Goal: Submit feedback/report problem

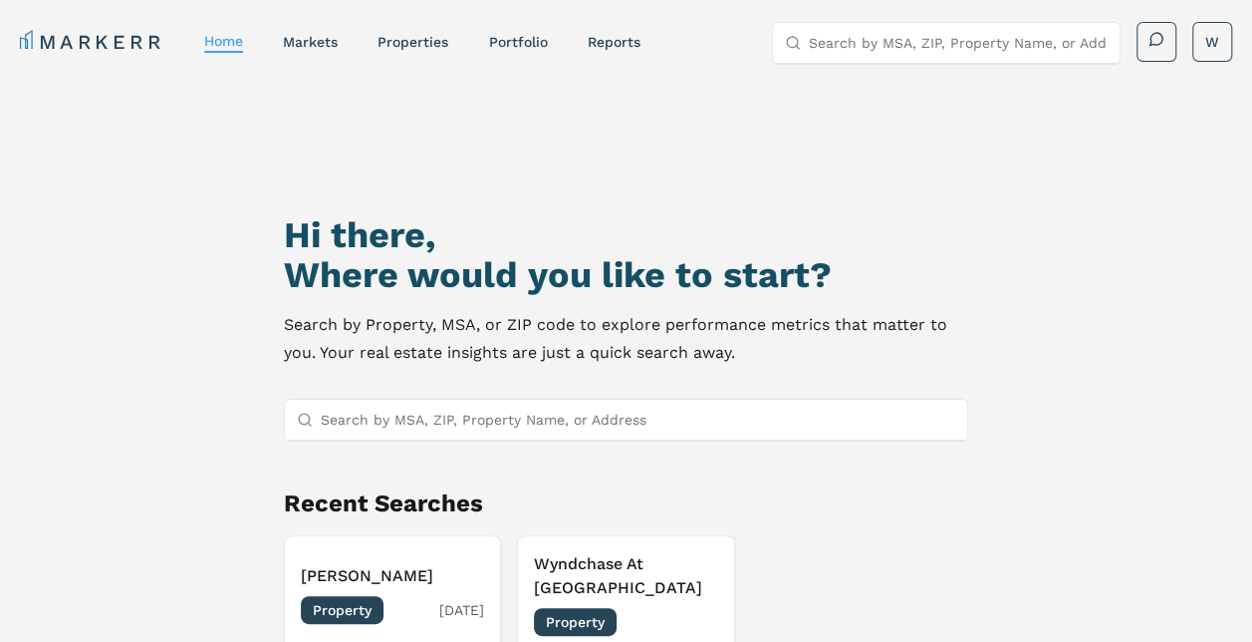
click at [351, 610] on span "Property" at bounding box center [342, 610] width 83 height 28
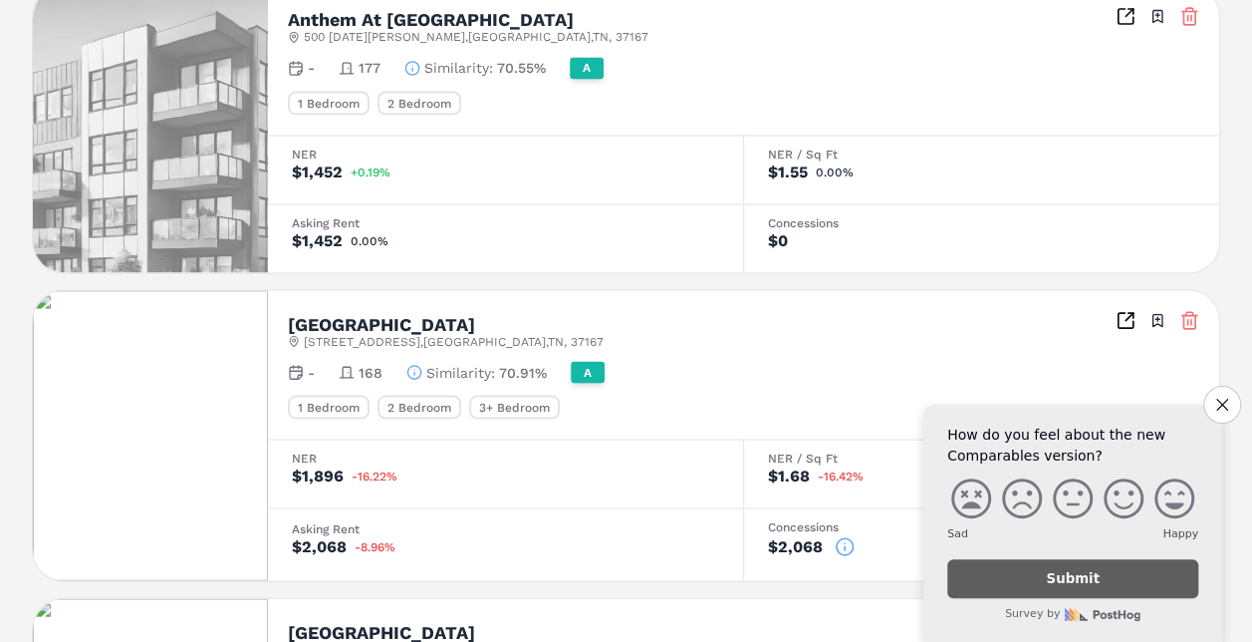
scroll to position [1893, 0]
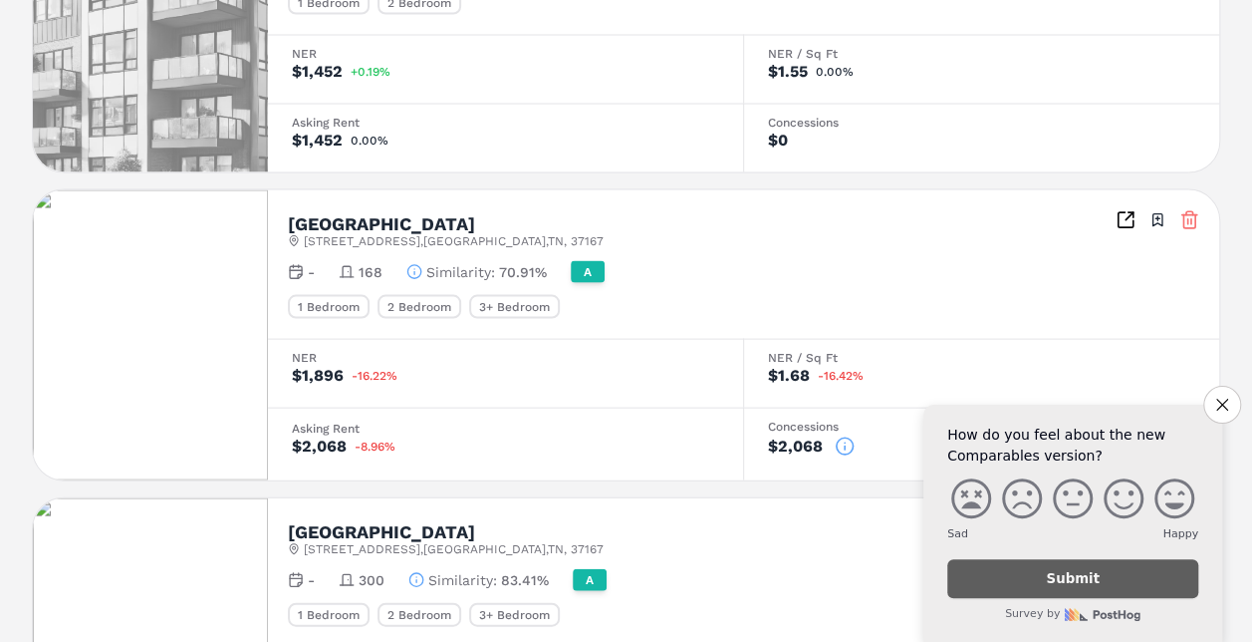
click at [841, 439] on icon at bounding box center [845, 446] width 20 height 20
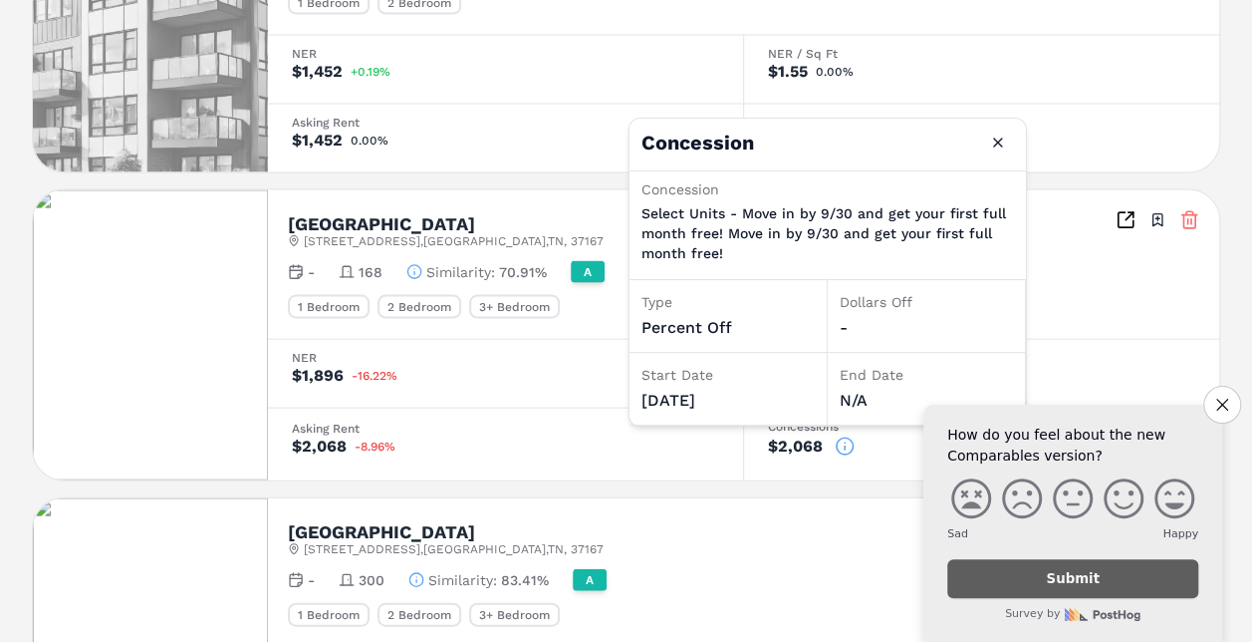
click at [766, 521] on div "[GEOGRAPHIC_DATA][STREET_ADDRESS] Toggle portfolio menu" at bounding box center [743, 537] width 911 height 39
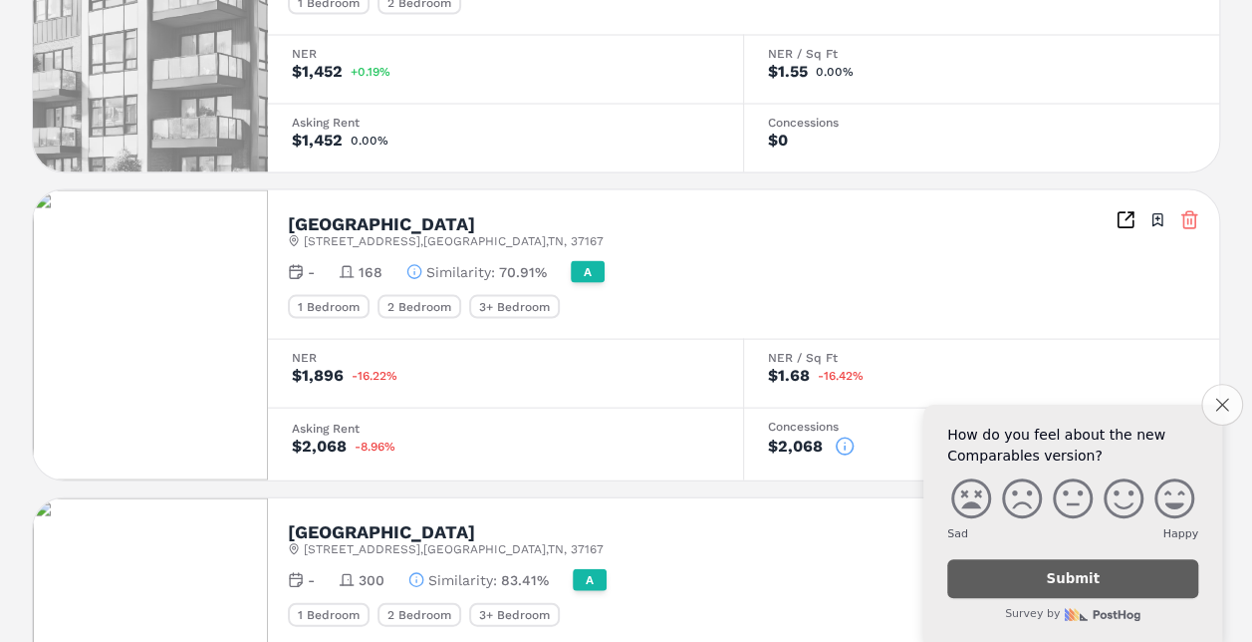
click at [1227, 408] on button "Close survey" at bounding box center [1222, 405] width 42 height 42
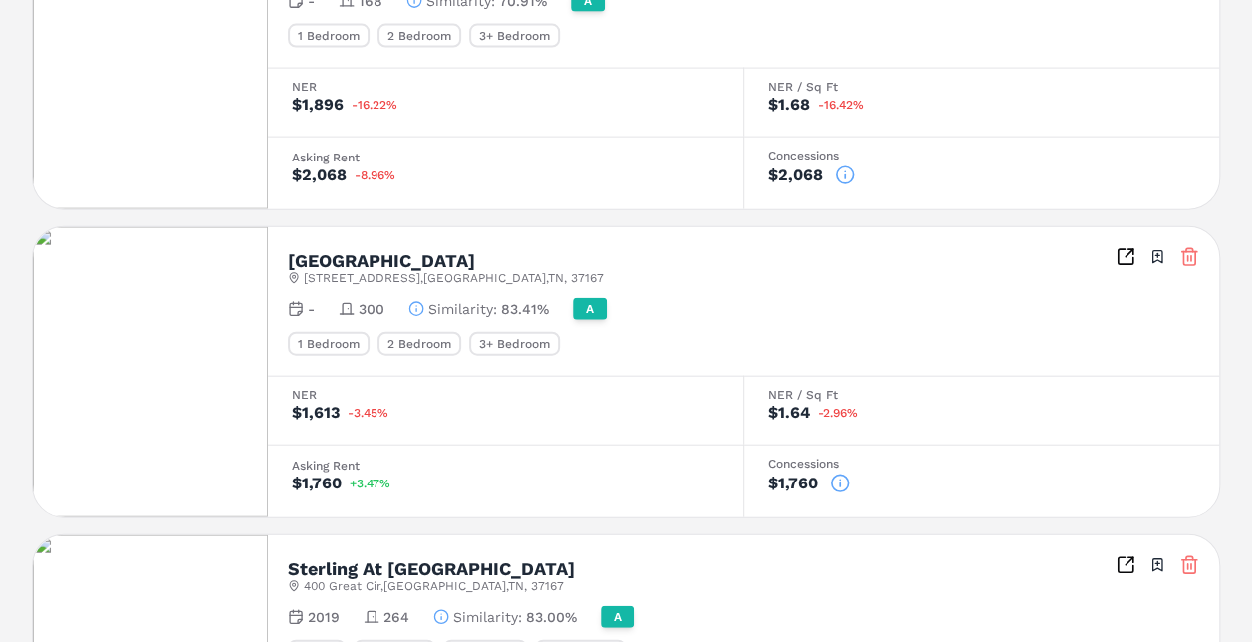
scroll to position [2291, 0]
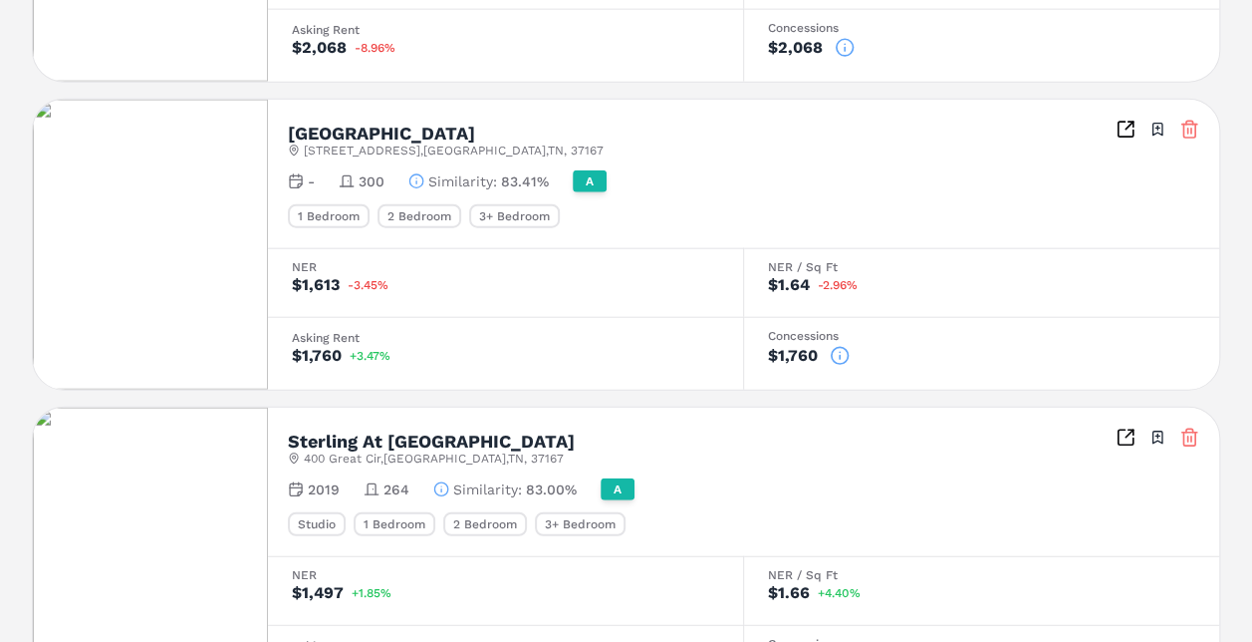
click at [836, 346] on icon at bounding box center [840, 356] width 20 height 20
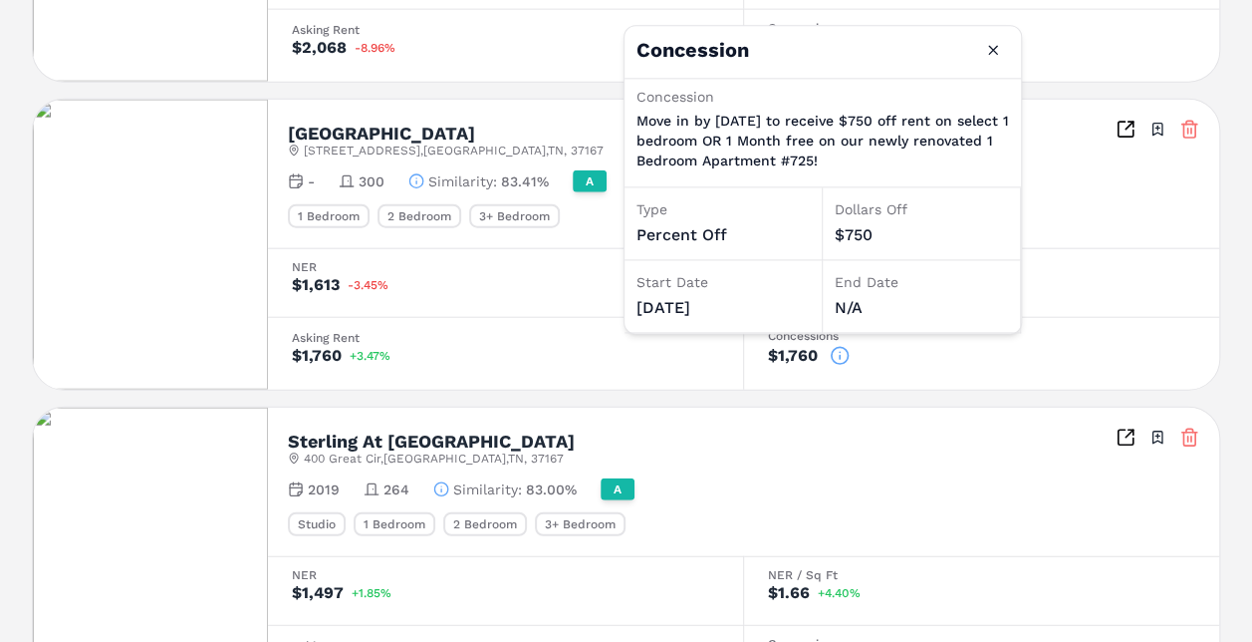
click at [837, 346] on icon at bounding box center [840, 356] width 20 height 20
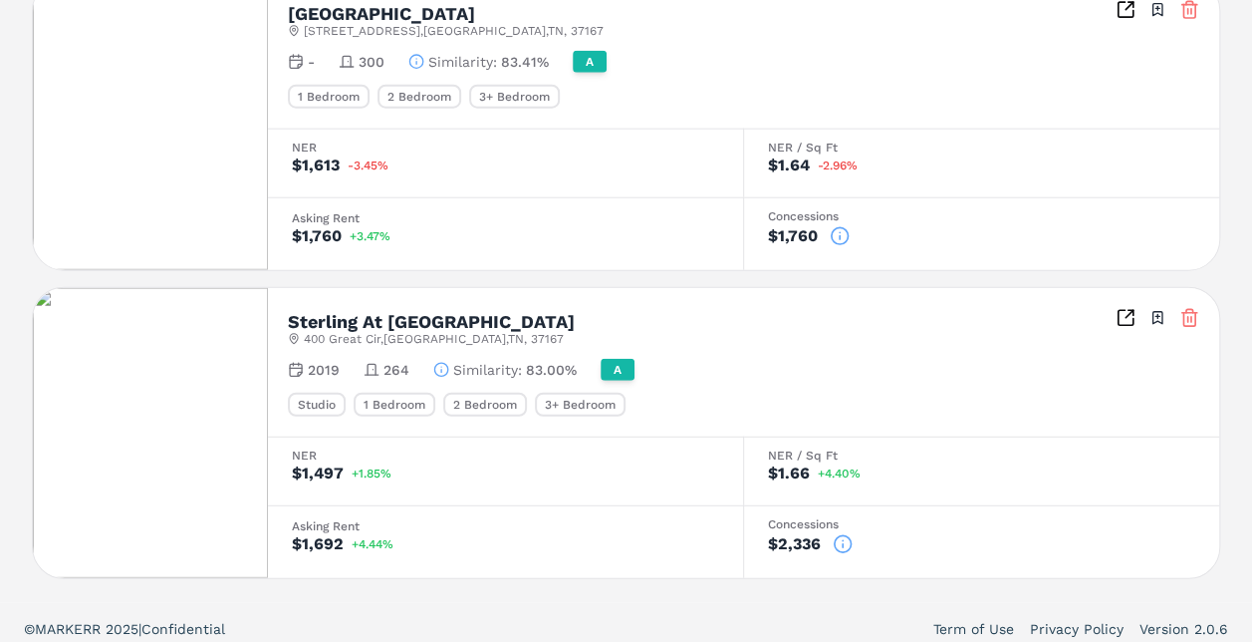
scroll to position [2412, 0]
click at [841, 534] on icon at bounding box center [843, 543] width 20 height 20
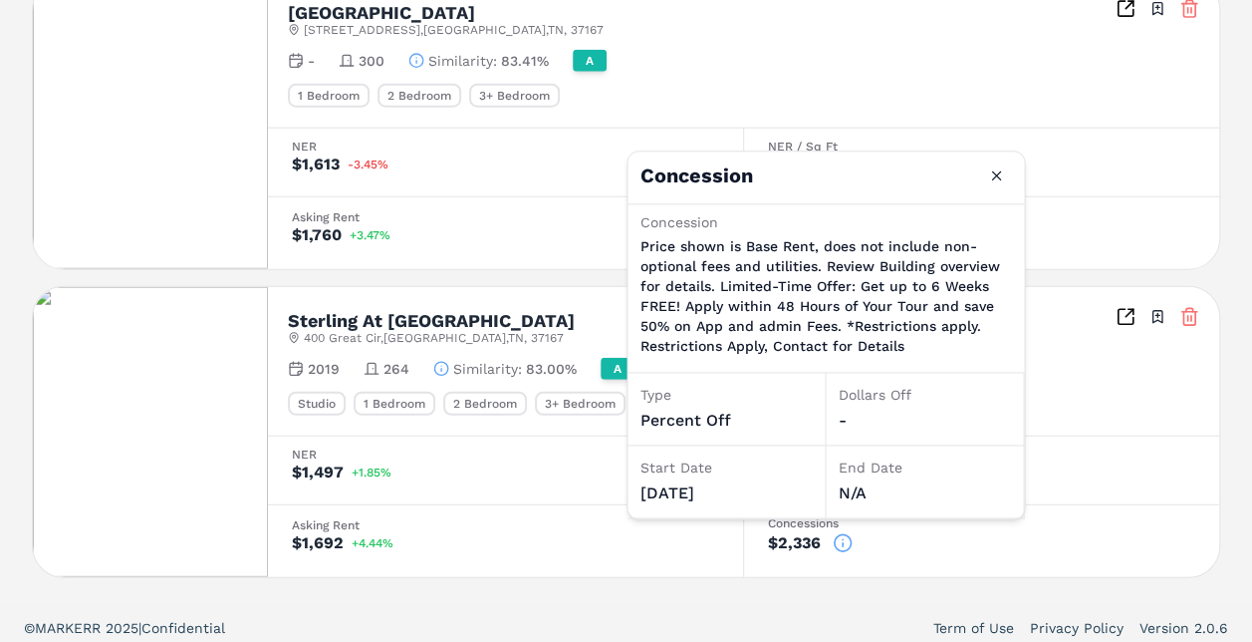
click at [592, 535] on div "$1,692 +4.44%" at bounding box center [505, 543] width 427 height 16
